Goal: Communication & Community: Answer question/provide support

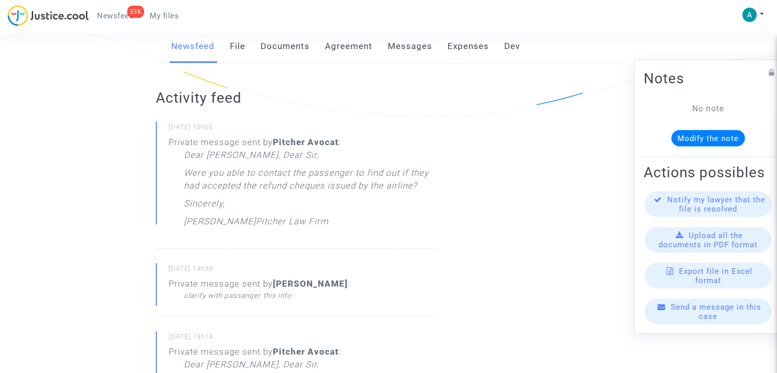
scroll to position [255, 0]
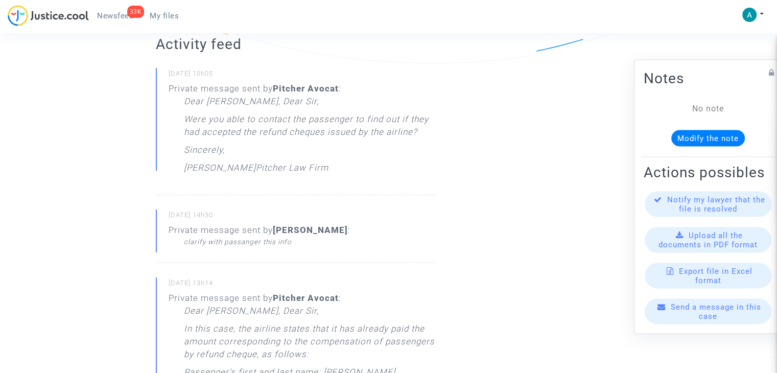
click at [687, 313] on span "Send a message in this case" at bounding box center [716, 311] width 90 height 18
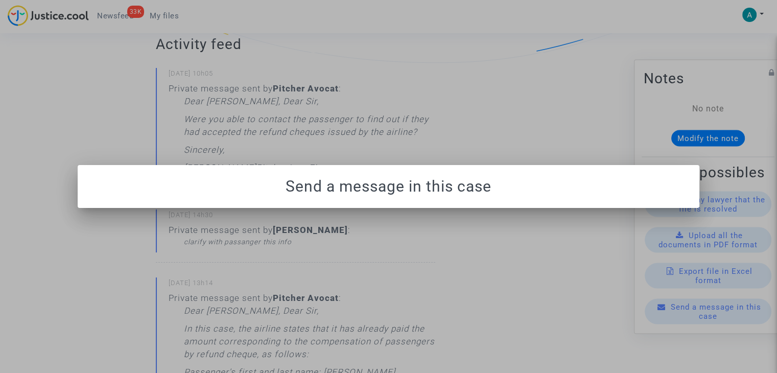
scroll to position [0, 0]
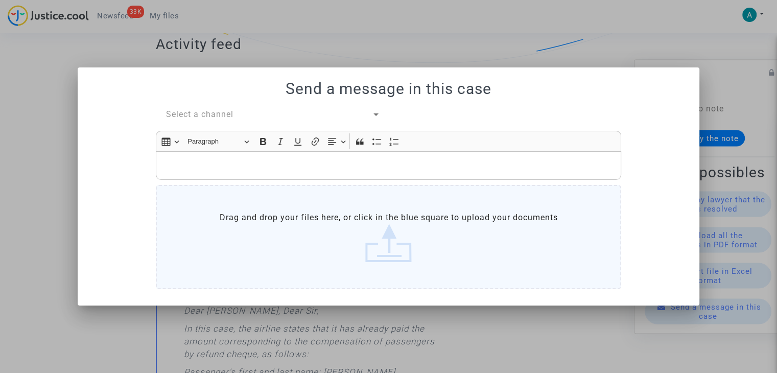
click at [197, 116] on span "Select a channel" at bounding box center [199, 114] width 67 height 10
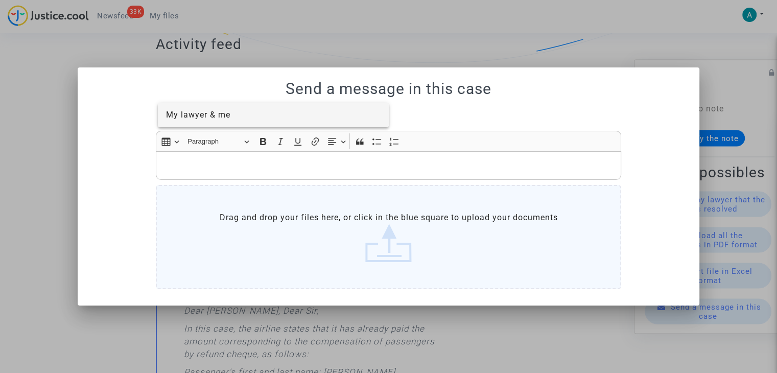
click at [225, 113] on span "My lawyer & me" at bounding box center [198, 115] width 64 height 10
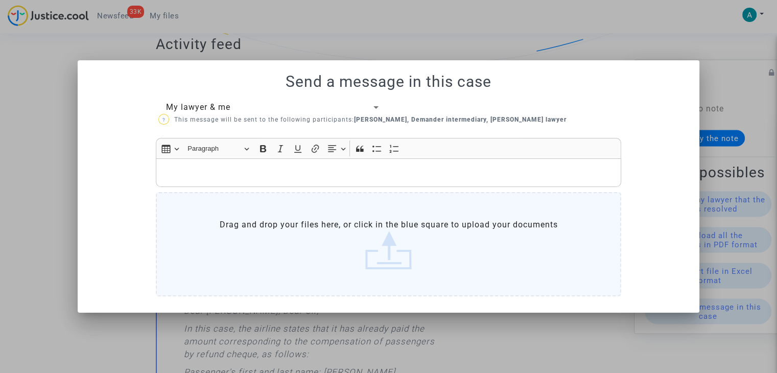
click at [224, 180] on div "Rich Text Editor, main" at bounding box center [388, 172] width 465 height 29
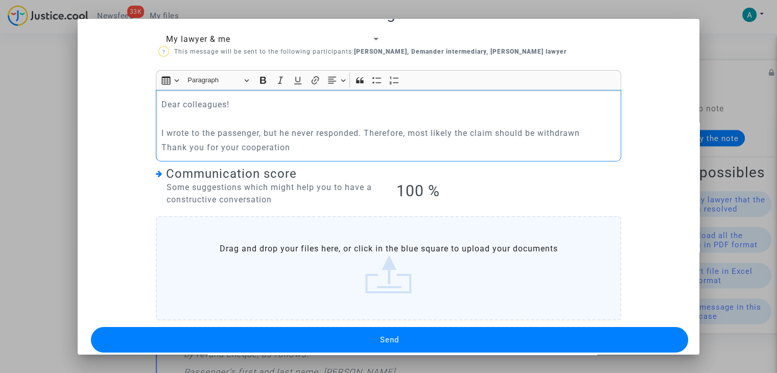
scroll to position [39, 0]
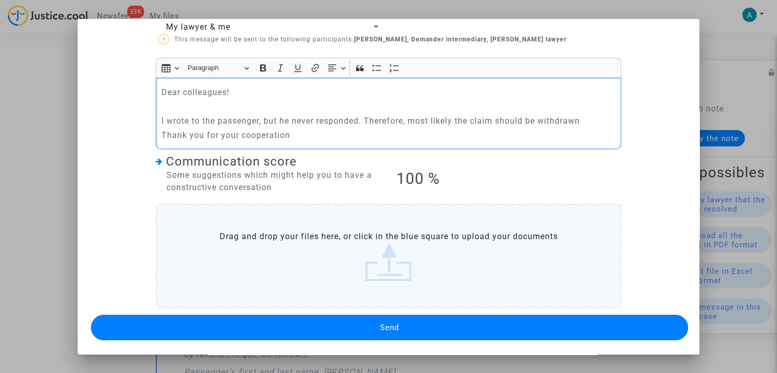
click at [392, 326] on span "Send" at bounding box center [389, 327] width 19 height 9
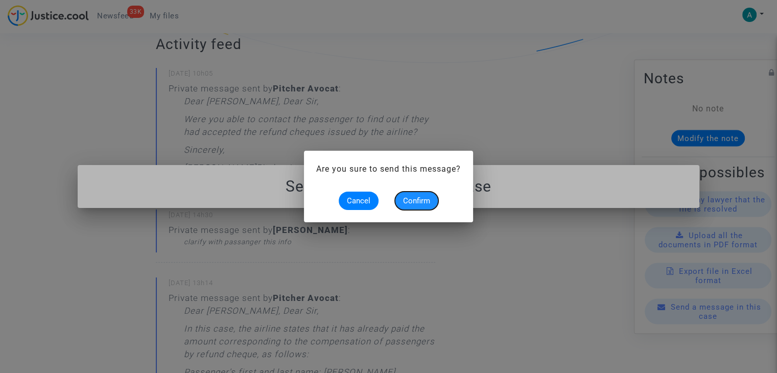
click at [417, 205] on span "Confirm" at bounding box center [416, 200] width 27 height 9
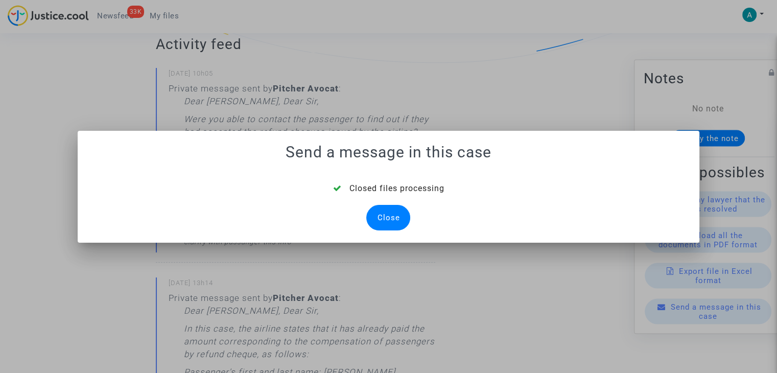
click at [396, 222] on div "Close" at bounding box center [388, 218] width 44 height 26
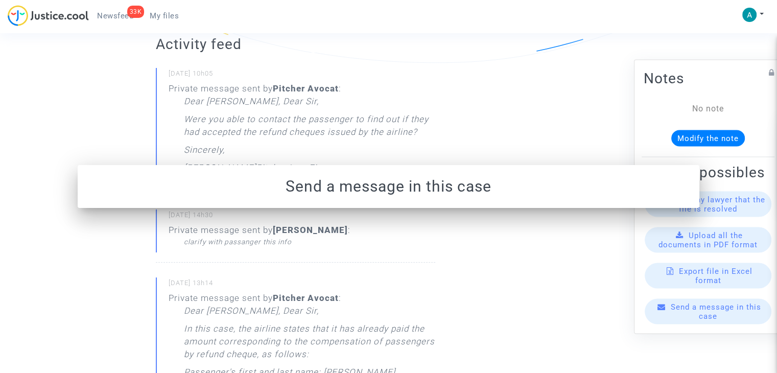
scroll to position [255, 0]
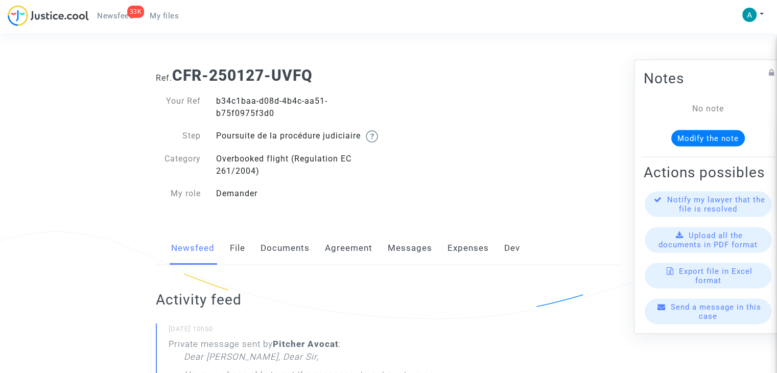
scroll to position [255, 0]
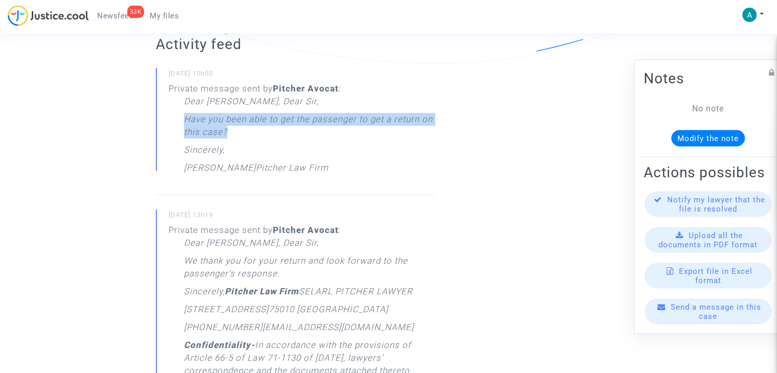
drag, startPoint x: 235, startPoint y: 145, endPoint x: 182, endPoint y: 139, distance: 53.4
click at [182, 139] on div "Private message sent by Pitcher Avocat : Dear Madam, Dear Sir, Have you been ab…" at bounding box center [302, 130] width 267 height 97
copy p "Have you been able to get the passenger to get a return on this case?"
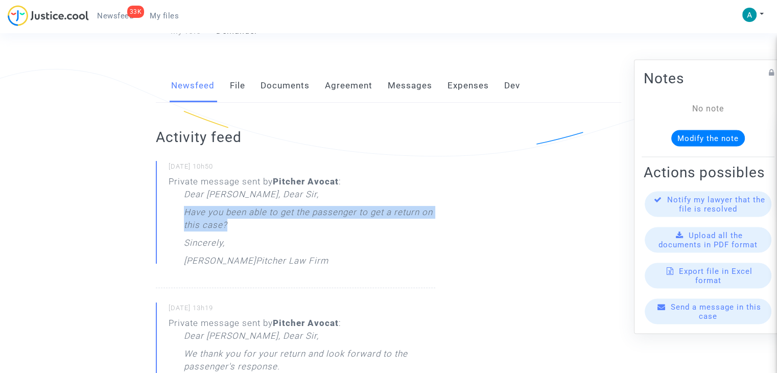
scroll to position [153, 0]
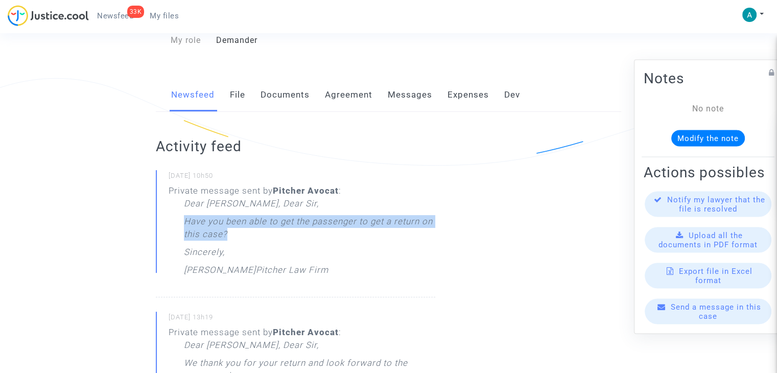
click at [685, 319] on div "Send a message in this case" at bounding box center [708, 312] width 127 height 26
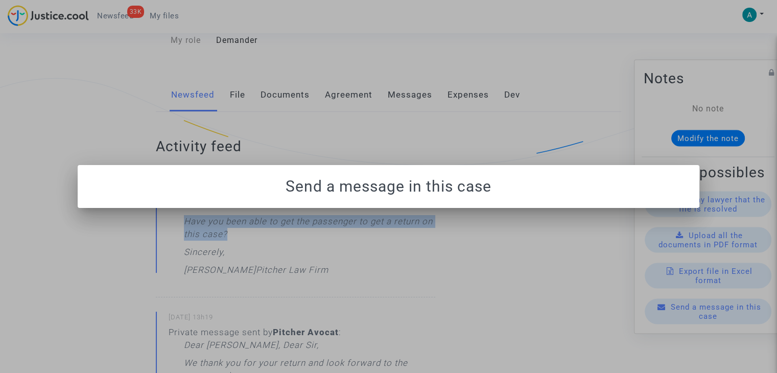
scroll to position [0, 0]
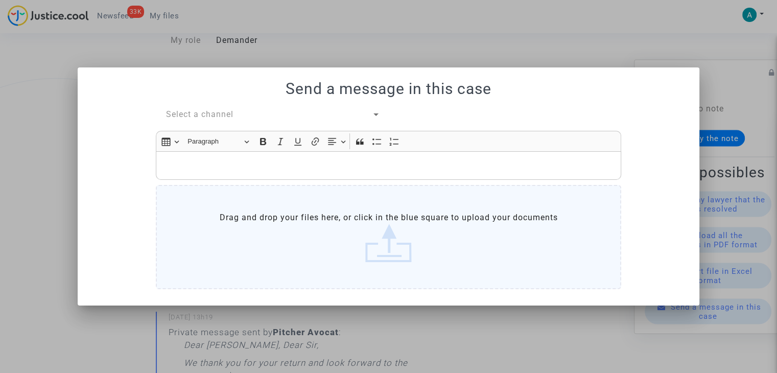
click at [217, 115] on span "Select a channel" at bounding box center [199, 114] width 67 height 10
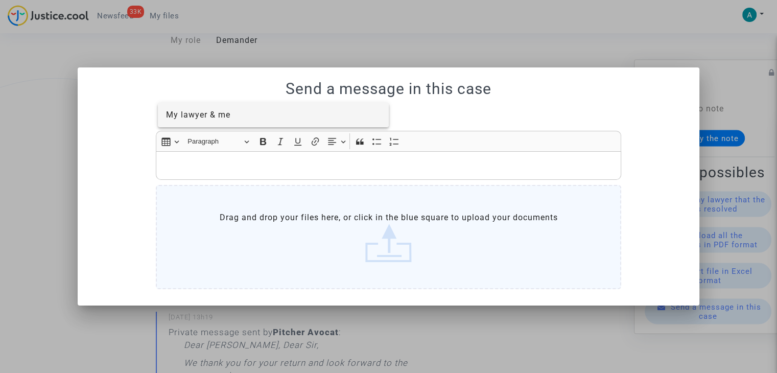
click at [238, 126] on span "My lawyer & me" at bounding box center [273, 115] width 215 height 25
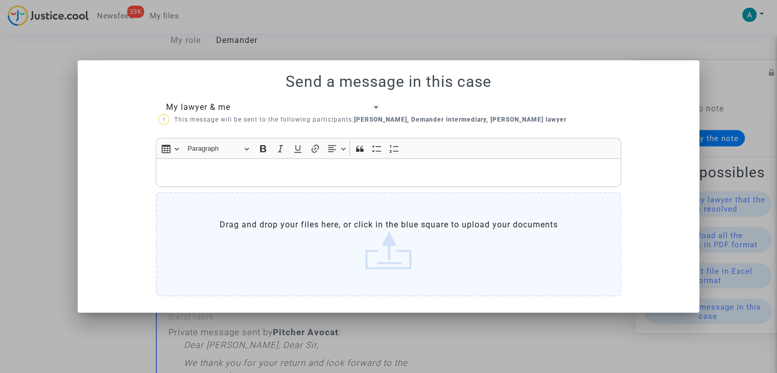
click at [220, 175] on p "Rich Text Editor, main" at bounding box center [388, 172] width 455 height 13
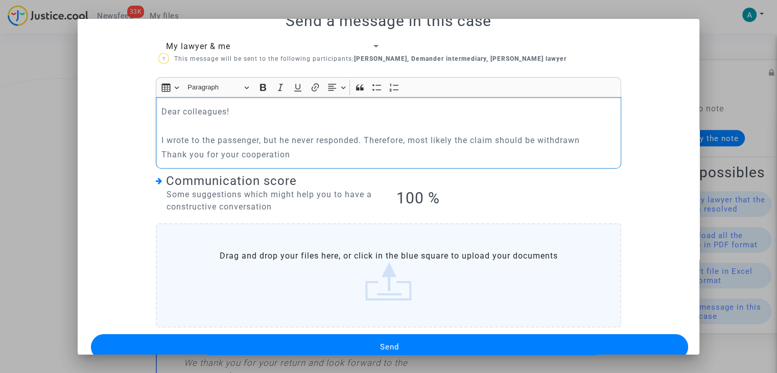
scroll to position [39, 0]
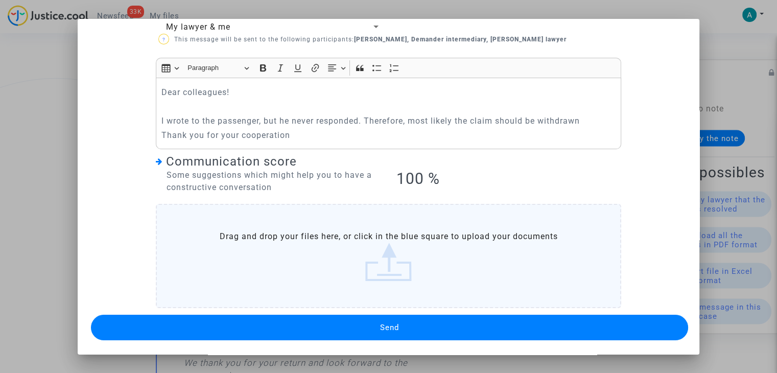
click at [403, 323] on button "Send" at bounding box center [389, 328] width 597 height 26
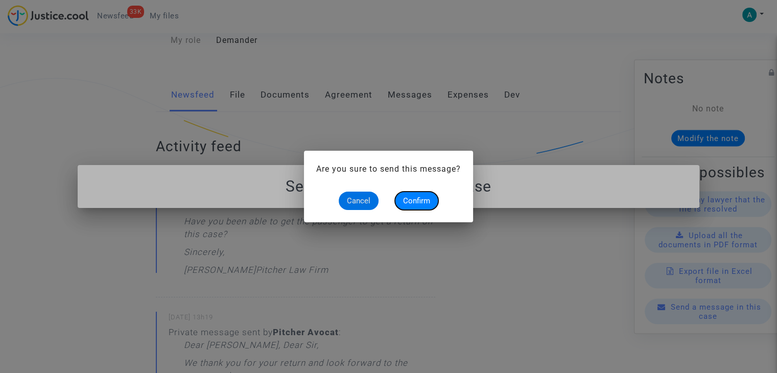
click at [424, 201] on span "Confirm" at bounding box center [416, 200] width 27 height 9
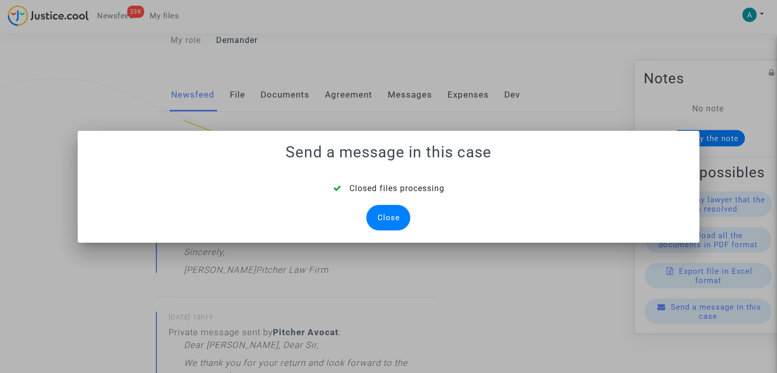
click at [395, 223] on div "Close" at bounding box center [388, 218] width 44 height 26
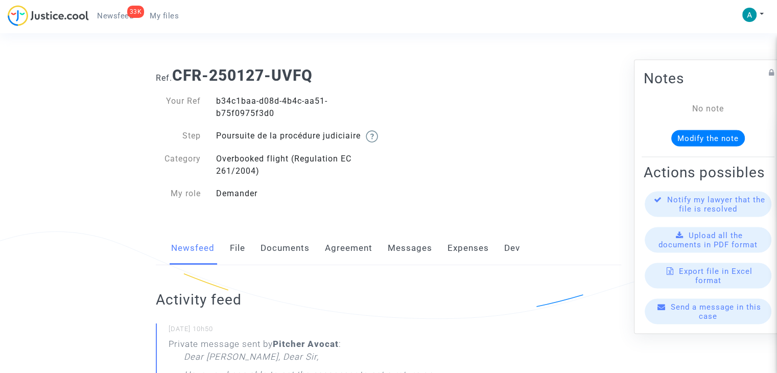
scroll to position [153, 0]
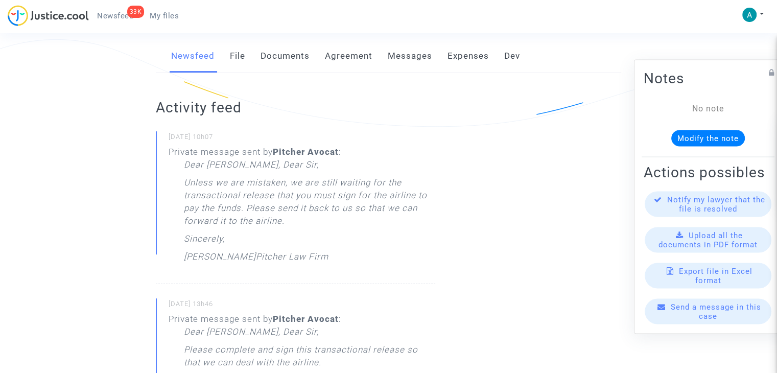
scroll to position [145, 0]
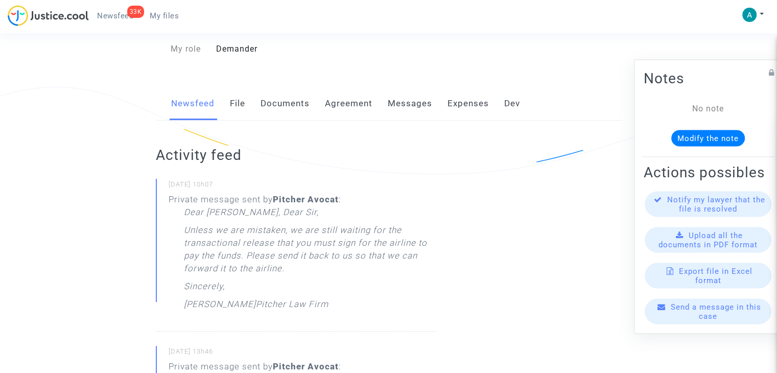
click at [296, 112] on link "Documents" at bounding box center [285, 104] width 49 height 34
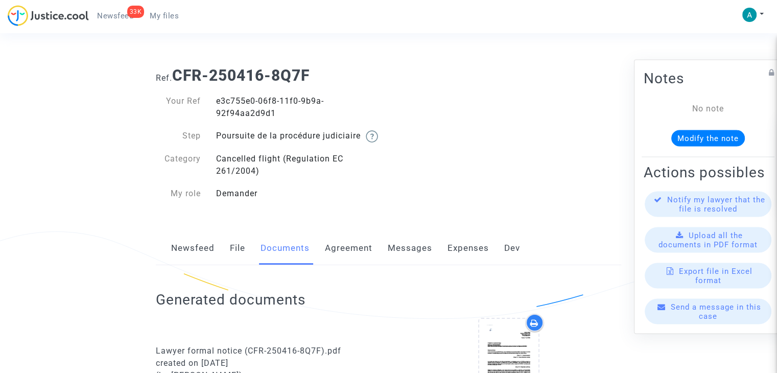
click at [400, 265] on link "Messages" at bounding box center [410, 248] width 44 height 34
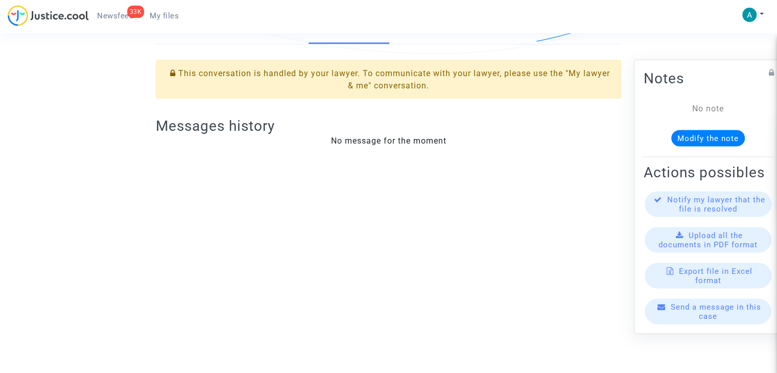
scroll to position [125, 0]
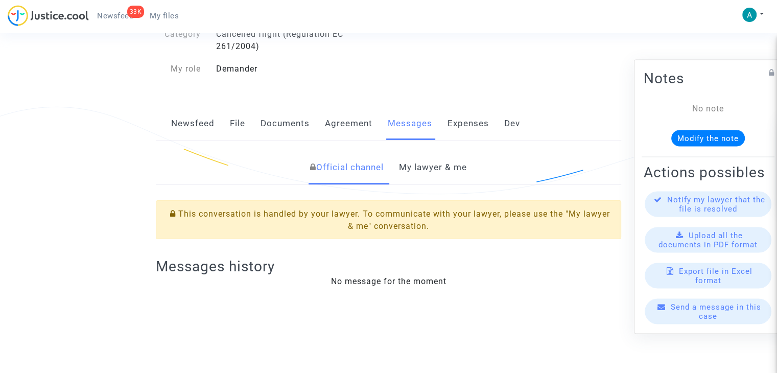
click at [241, 140] on link "File" at bounding box center [237, 124] width 15 height 34
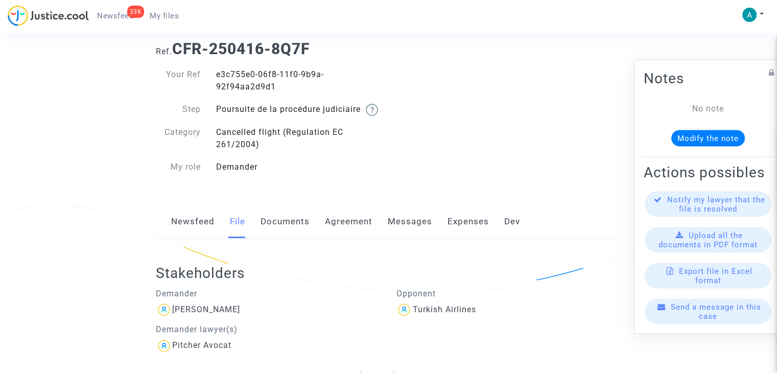
scroll to position [51, 0]
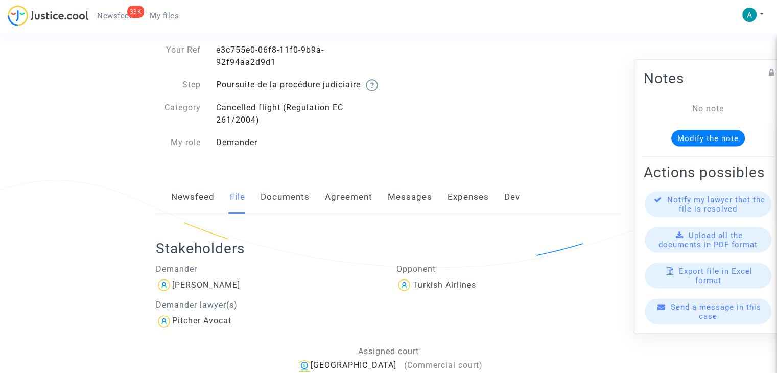
click at [184, 207] on link "Newsfeed" at bounding box center [192, 197] width 43 height 34
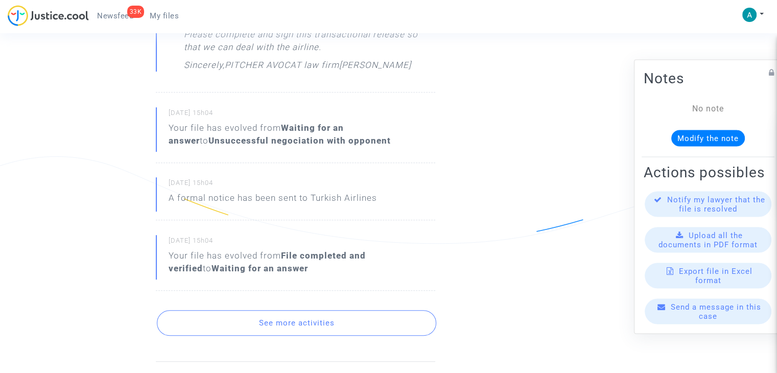
scroll to position [562, 0]
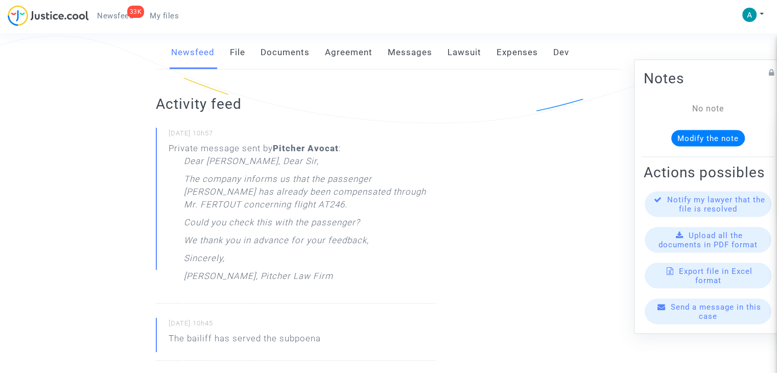
scroll to position [255, 0]
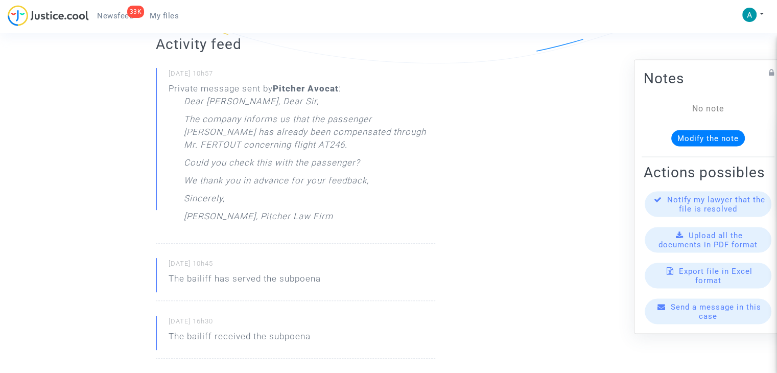
drag, startPoint x: 182, startPoint y: 120, endPoint x: 348, endPoint y: 148, distance: 168.4
click at [348, 148] on div "Private message sent by Pitcher Avocat : Dear Madam, Dear Sir, The company info…" at bounding box center [302, 155] width 267 height 146
copy p "The company informs us that the passenger Kamélia Baroudi has already been comp…"
click at [714, 317] on span "Send a message in this case" at bounding box center [716, 311] width 90 height 18
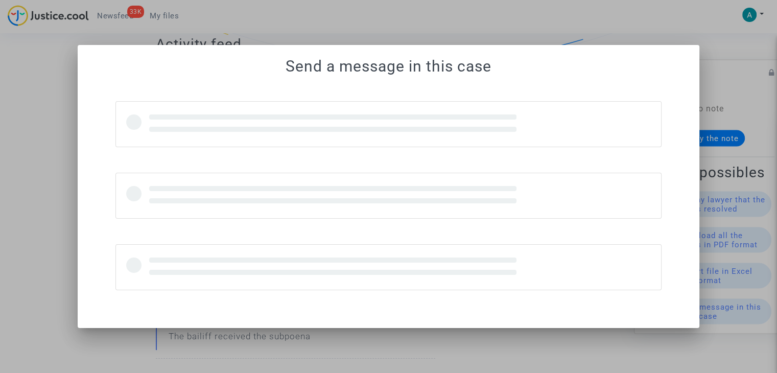
scroll to position [0, 0]
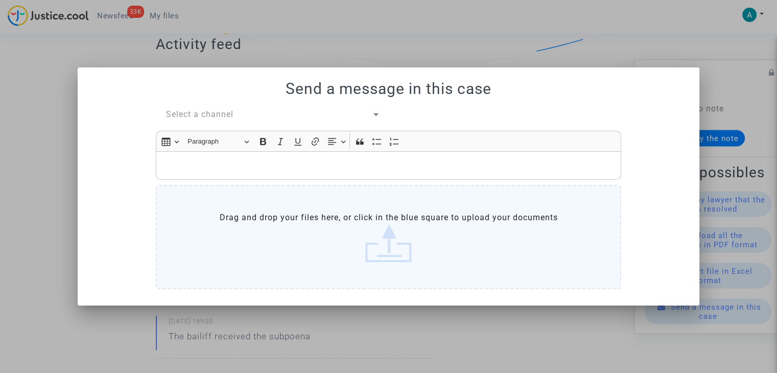
click at [183, 118] on span "Select a channel" at bounding box center [199, 114] width 67 height 10
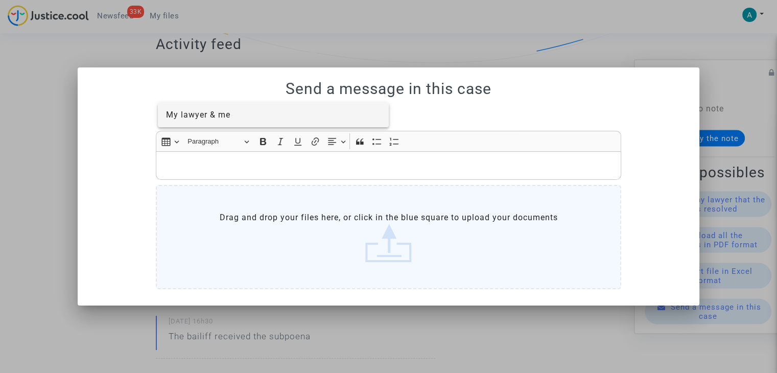
click at [212, 116] on span "My lawyer & me" at bounding box center [198, 115] width 64 height 10
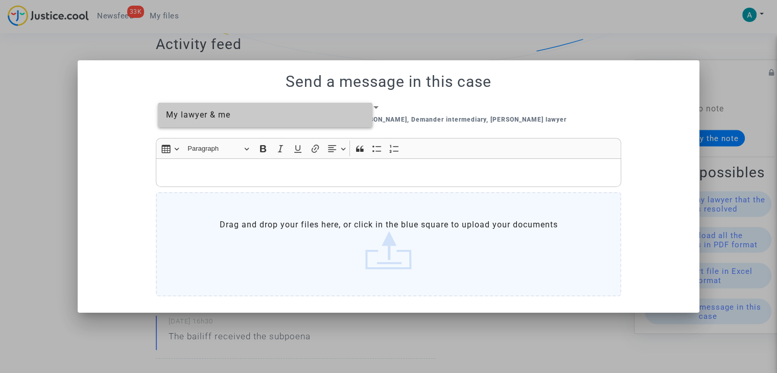
click at [200, 165] on div "Rich Text Editor, main" at bounding box center [388, 172] width 465 height 29
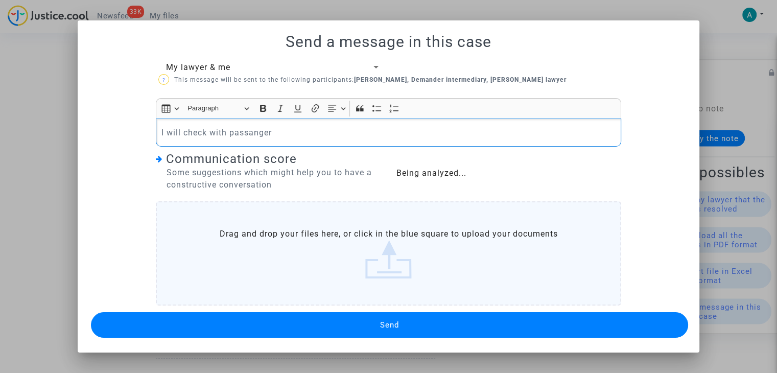
click at [306, 323] on div "My lawyer & me ? This message will be sent to the following participants: Deman…" at bounding box center [388, 200] width 597 height 279
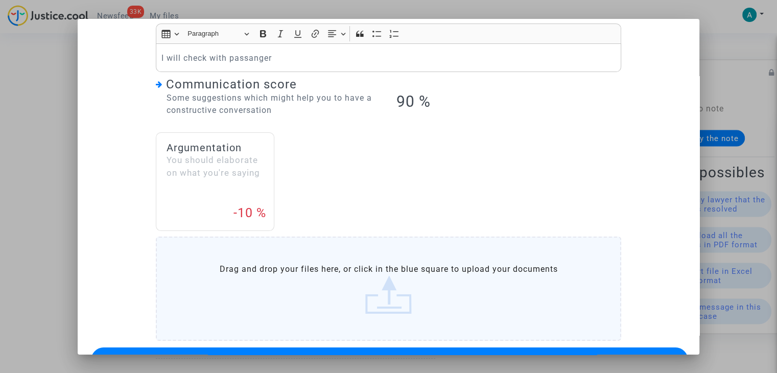
scroll to position [105, 0]
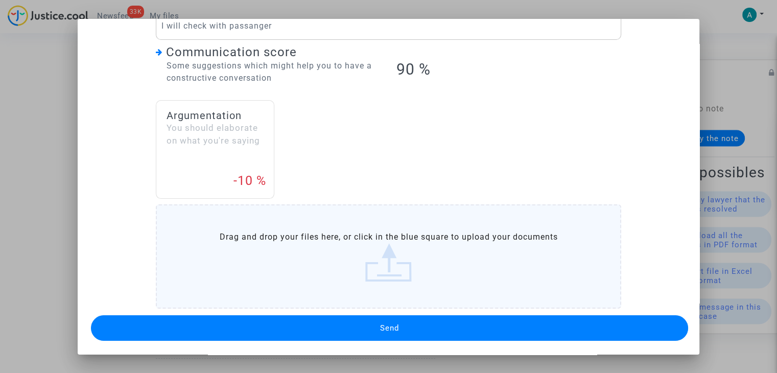
click at [398, 325] on button "Send" at bounding box center [389, 328] width 597 height 26
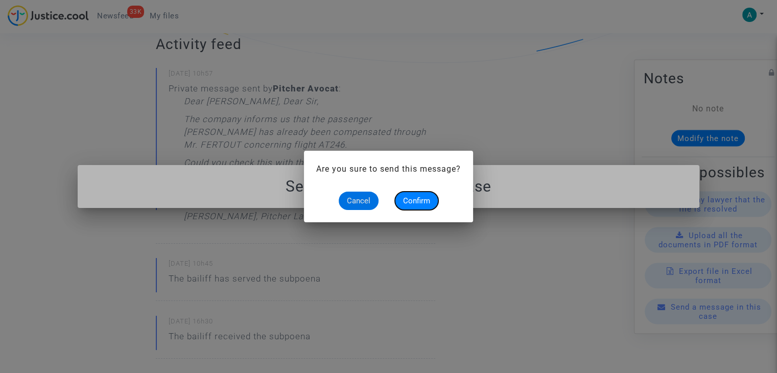
click at [421, 200] on span "Confirm" at bounding box center [416, 200] width 27 height 9
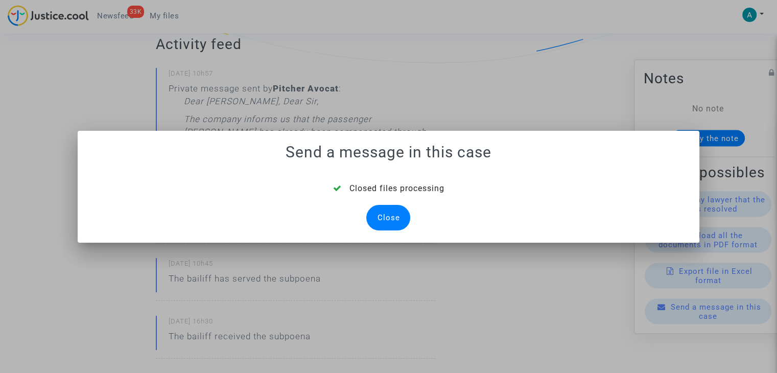
click at [394, 205] on div "Close" at bounding box center [388, 218] width 44 height 26
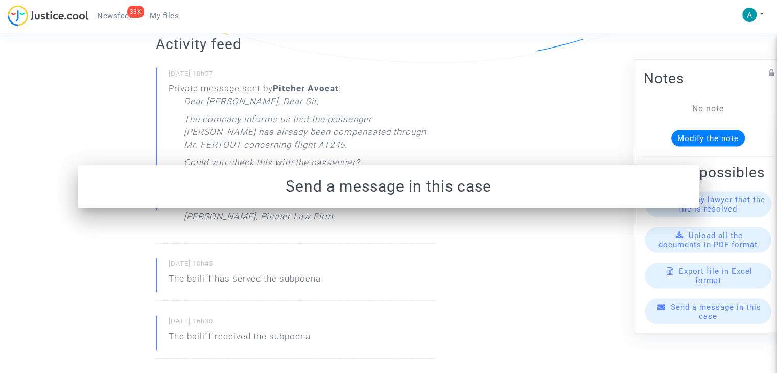
scroll to position [255, 0]
